Goal: Information Seeking & Learning: Learn about a topic

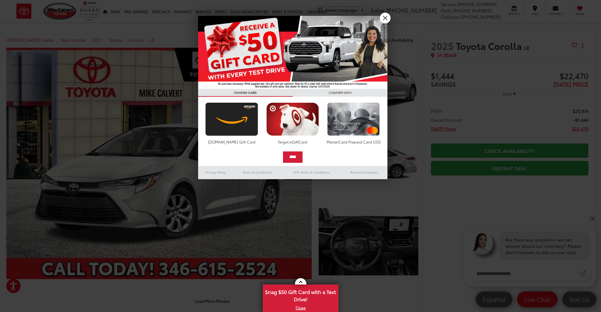
click at [235, 268] on div at bounding box center [300, 156] width 601 height 312
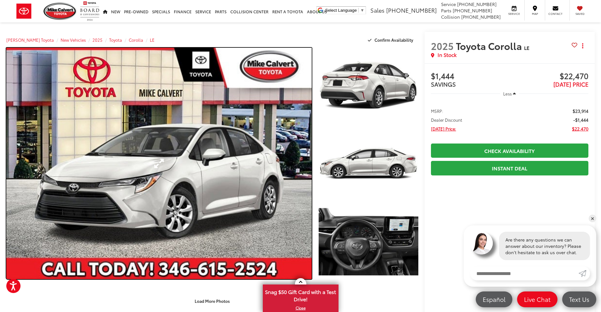
click at [300, 159] on link "Expand Photo 0" at bounding box center [159, 163] width 306 height 231
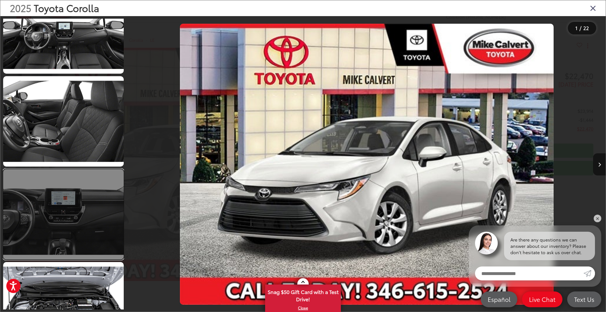
click at [93, 200] on link at bounding box center [63, 214] width 121 height 90
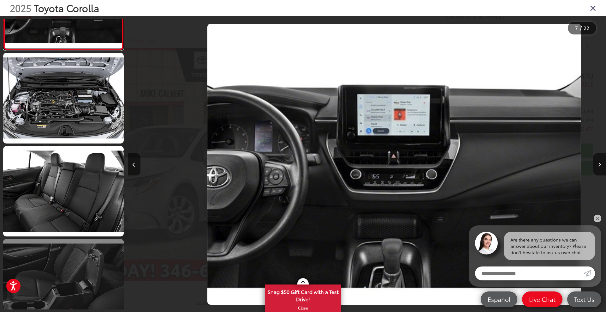
scroll to position [0, 2868]
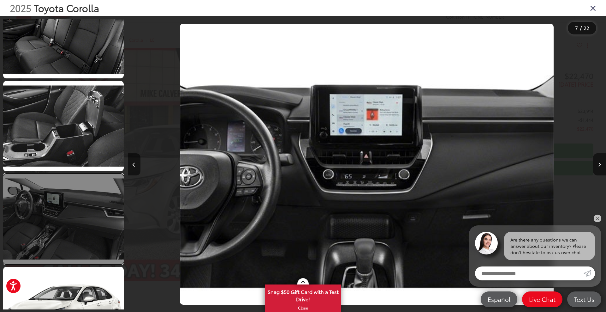
click at [95, 203] on link at bounding box center [63, 219] width 121 height 90
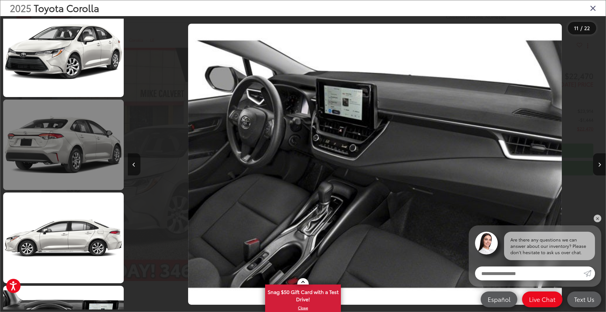
scroll to position [0, 4780]
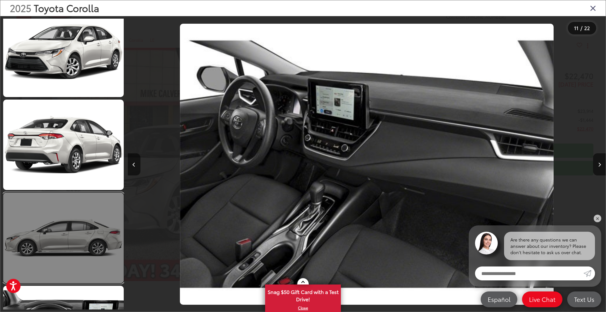
click at [96, 204] on link at bounding box center [63, 237] width 121 height 90
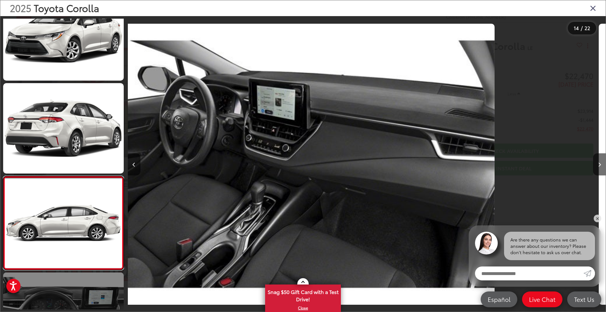
scroll to position [1127, 0]
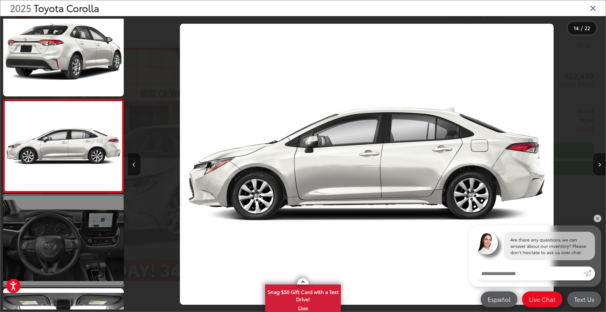
click at [88, 232] on link at bounding box center [63, 240] width 121 height 90
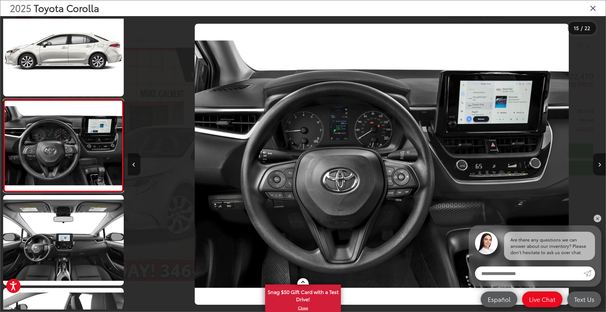
scroll to position [0, 6692]
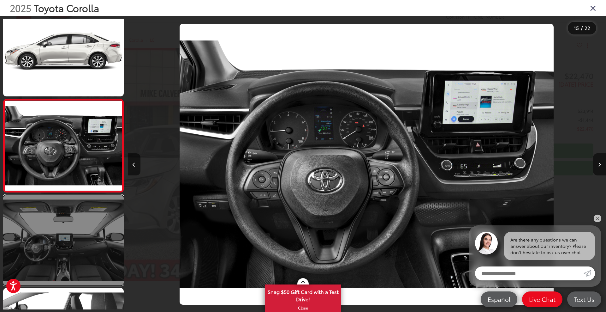
click at [103, 229] on link at bounding box center [63, 240] width 121 height 90
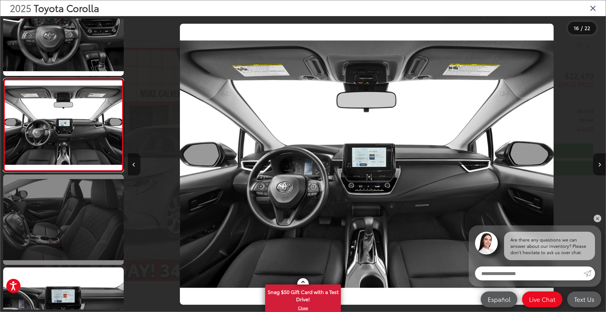
scroll to position [1345, 0]
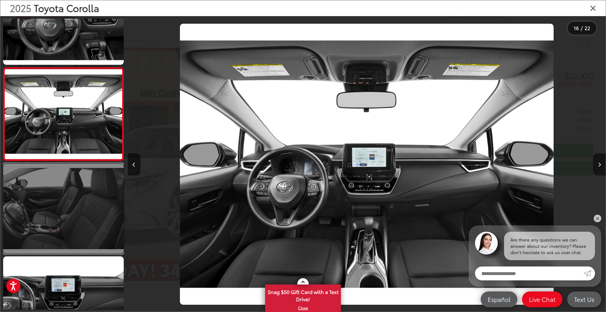
click at [105, 227] on link at bounding box center [63, 208] width 121 height 90
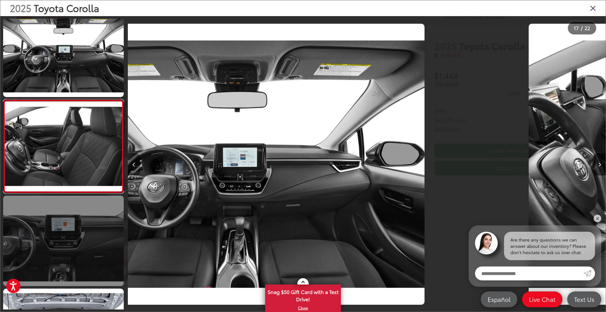
scroll to position [0, 0]
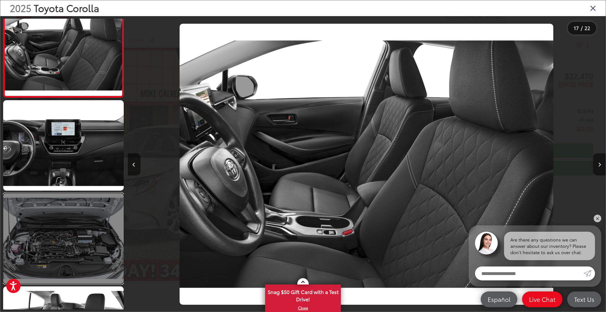
click at [93, 235] on link at bounding box center [63, 238] width 121 height 90
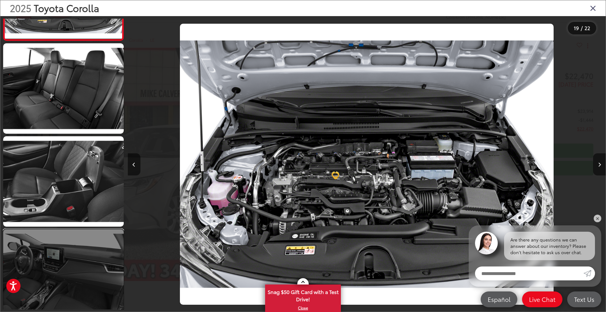
click at [95, 247] on link at bounding box center [63, 274] width 121 height 90
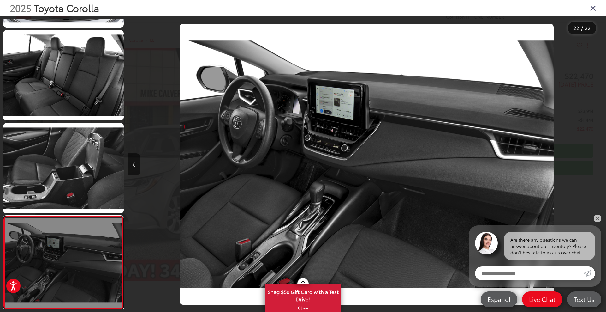
click at [101, 246] on link at bounding box center [63, 262] width 121 height 93
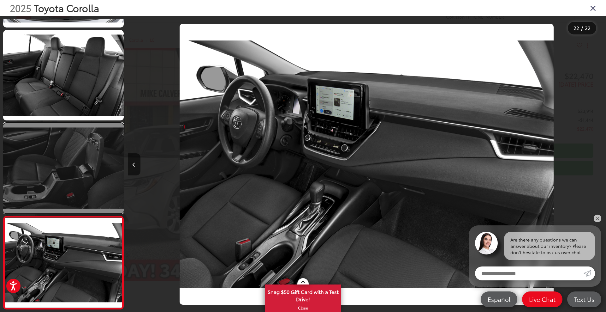
click at [105, 137] on link at bounding box center [63, 168] width 121 height 90
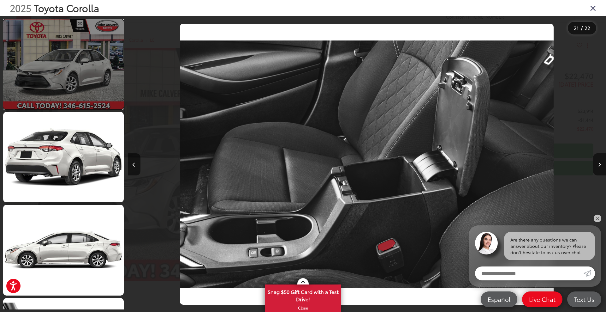
click at [87, 50] on link at bounding box center [63, 64] width 121 height 90
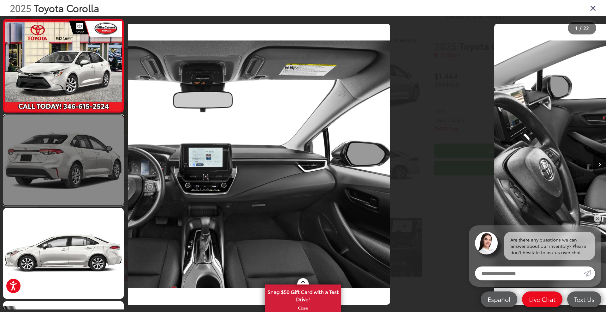
click at [84, 157] on link at bounding box center [63, 160] width 121 height 90
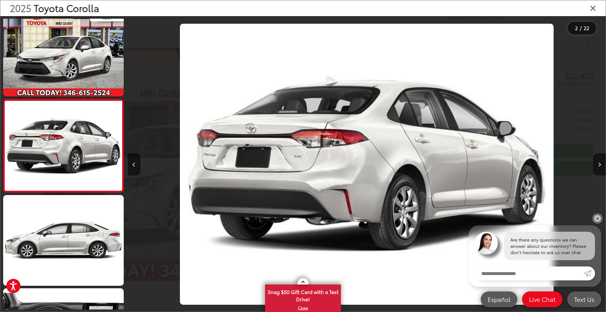
click at [599, 217] on link "✕" at bounding box center [598, 218] width 8 height 8
